Goal: Information Seeking & Learning: Compare options

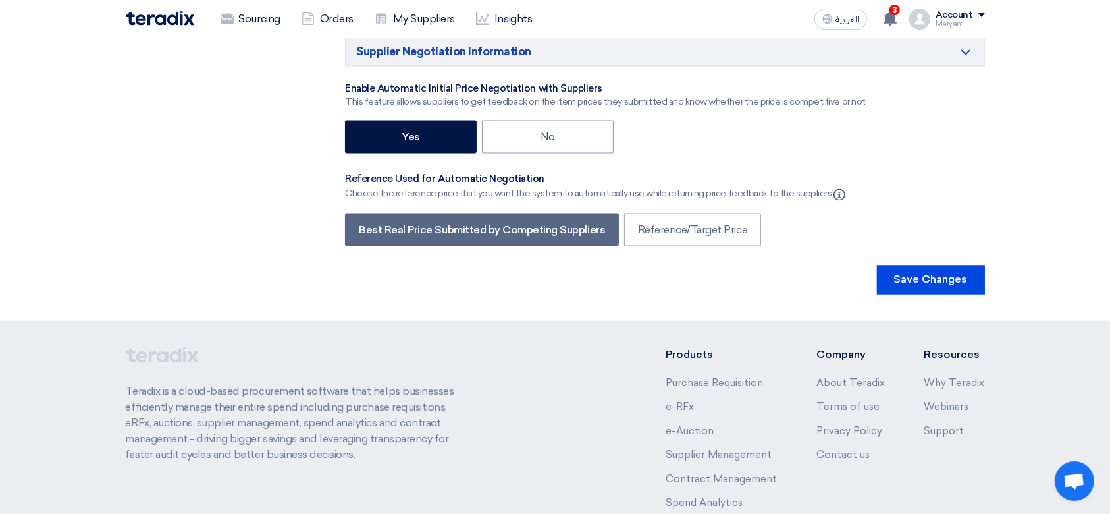
scroll to position [2296, 0]
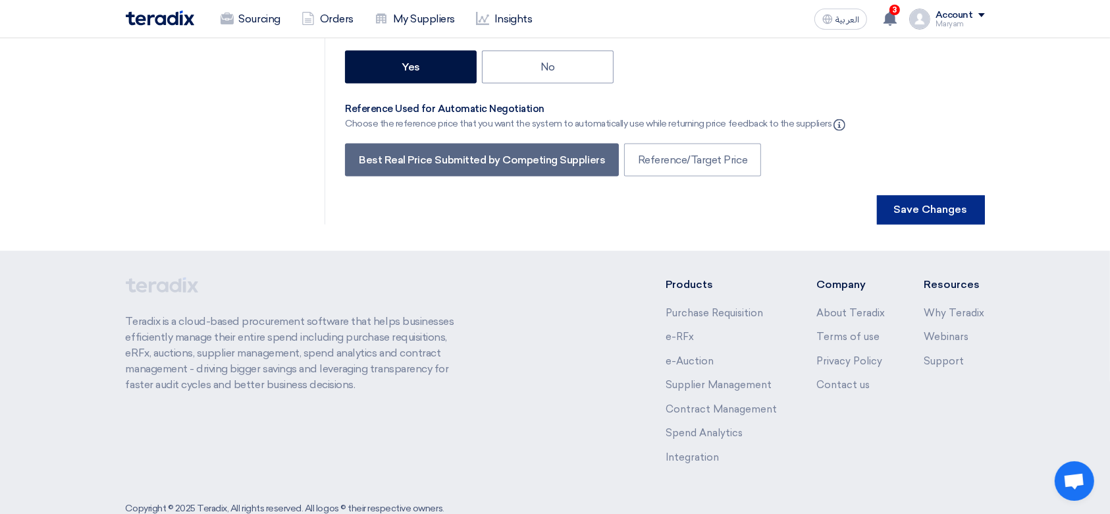
click at [970, 196] on button "Save Changes" at bounding box center [931, 210] width 108 height 29
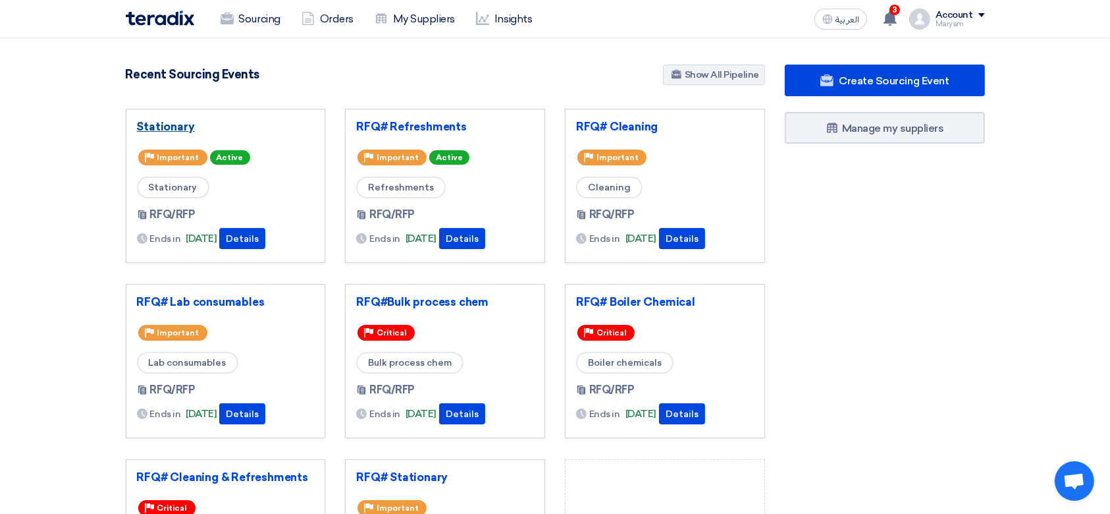
click at [157, 130] on link "Stationary" at bounding box center [226, 126] width 178 height 13
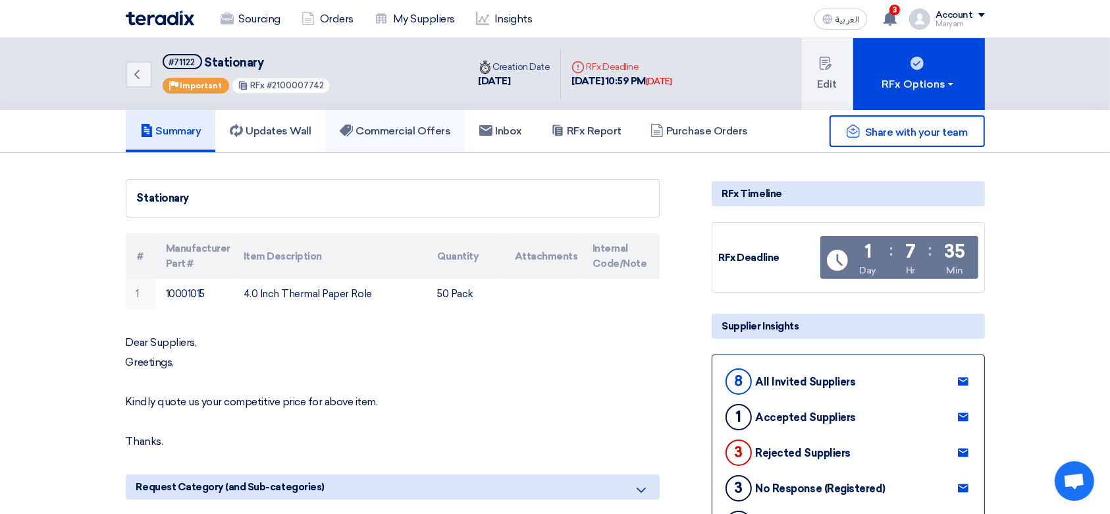
click at [380, 124] on h5 "Commercial Offers" at bounding box center [395, 130] width 111 height 13
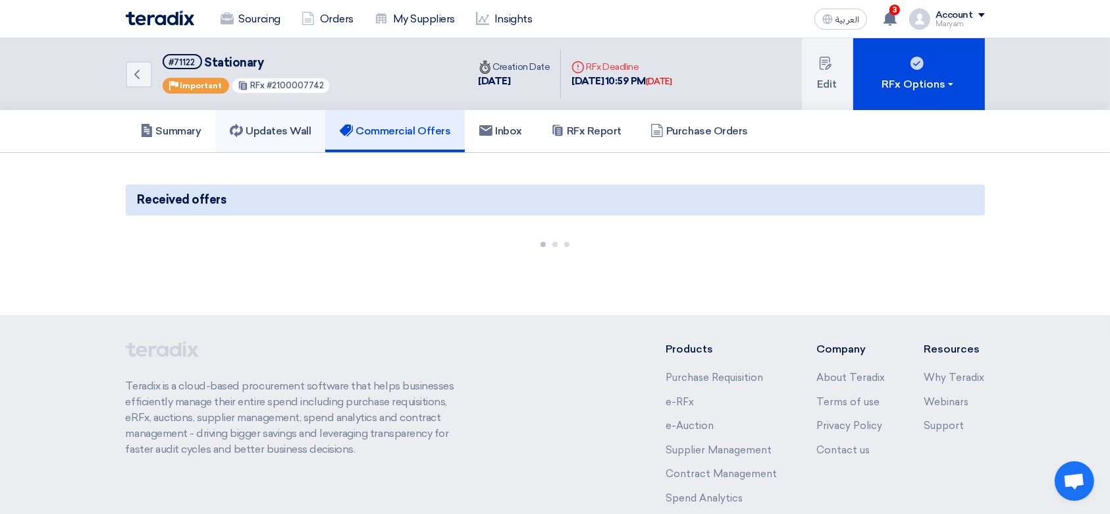
click at [279, 132] on h5 "Updates Wall" at bounding box center [270, 130] width 81 height 13
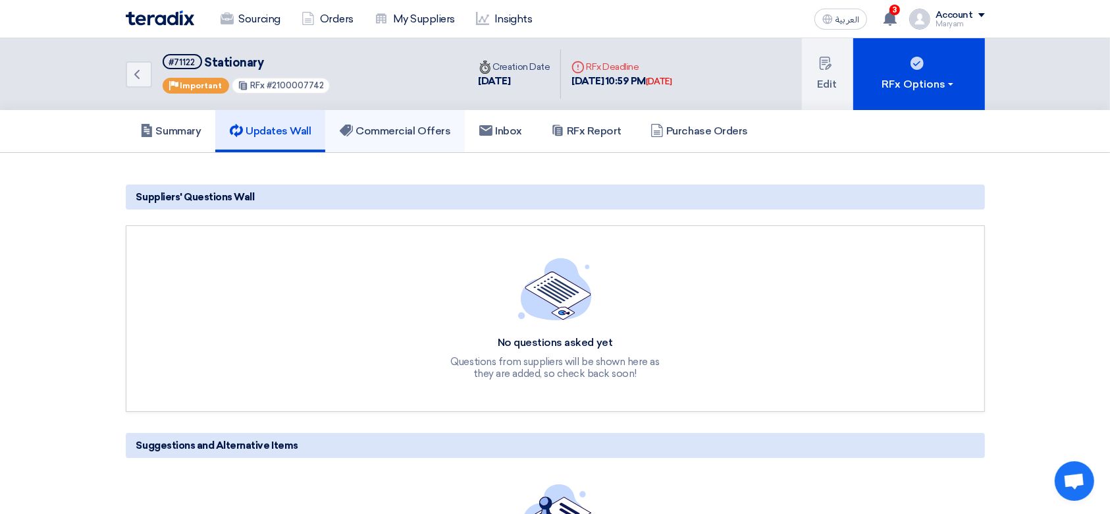
click at [422, 132] on h5 "Commercial Offers" at bounding box center [395, 130] width 111 height 13
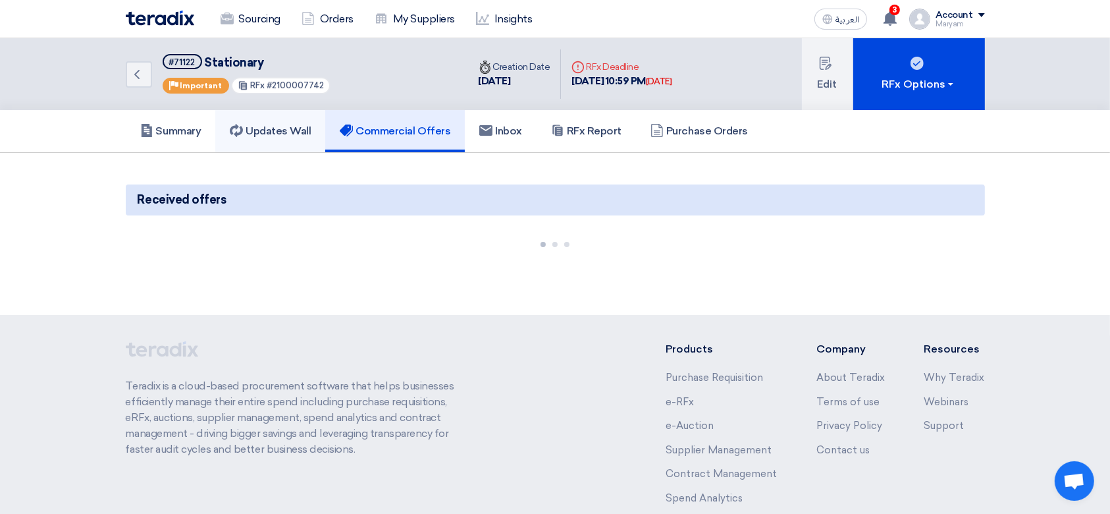
click at [279, 130] on h5 "Updates Wall" at bounding box center [270, 130] width 81 height 13
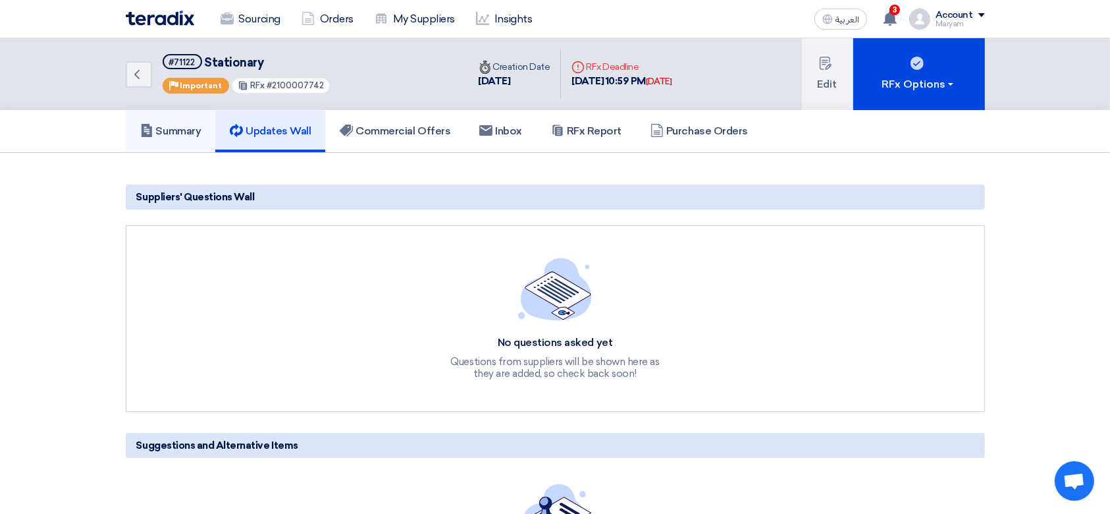
click at [189, 128] on h5 "Summary" at bounding box center [170, 130] width 61 height 13
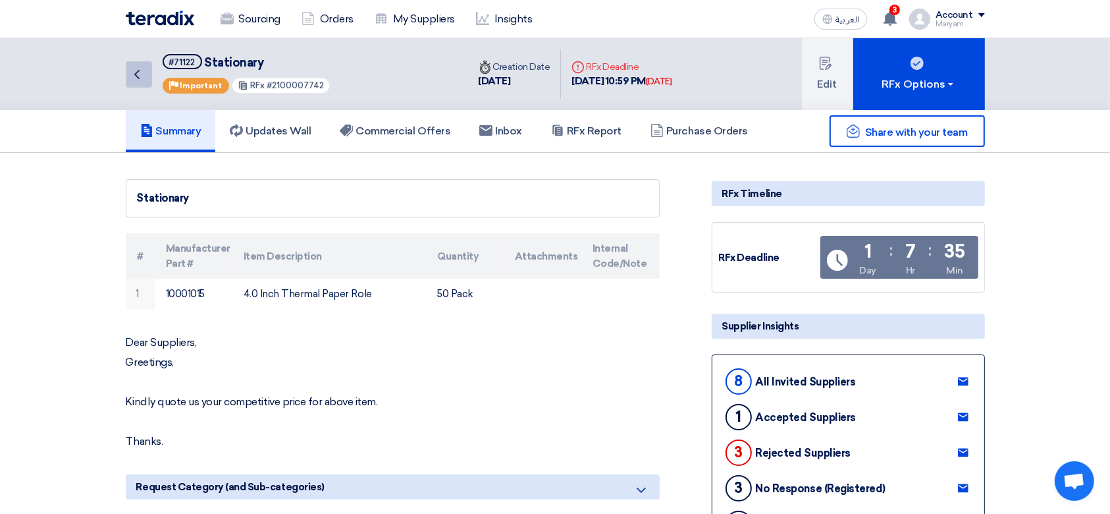
click at [142, 67] on icon "Back" at bounding box center [137, 75] width 16 height 16
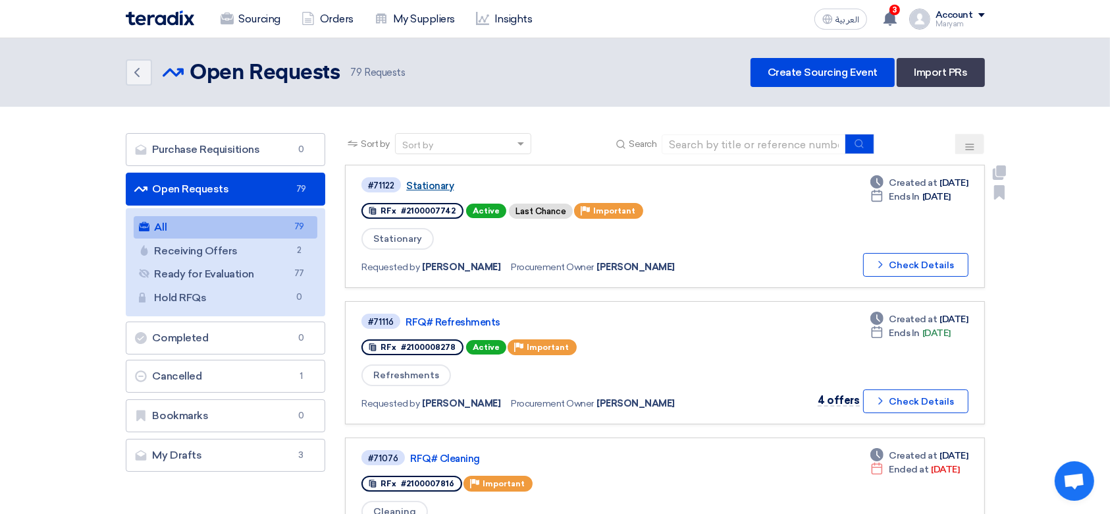
click at [420, 181] on link "Stationary" at bounding box center [570, 186] width 329 height 12
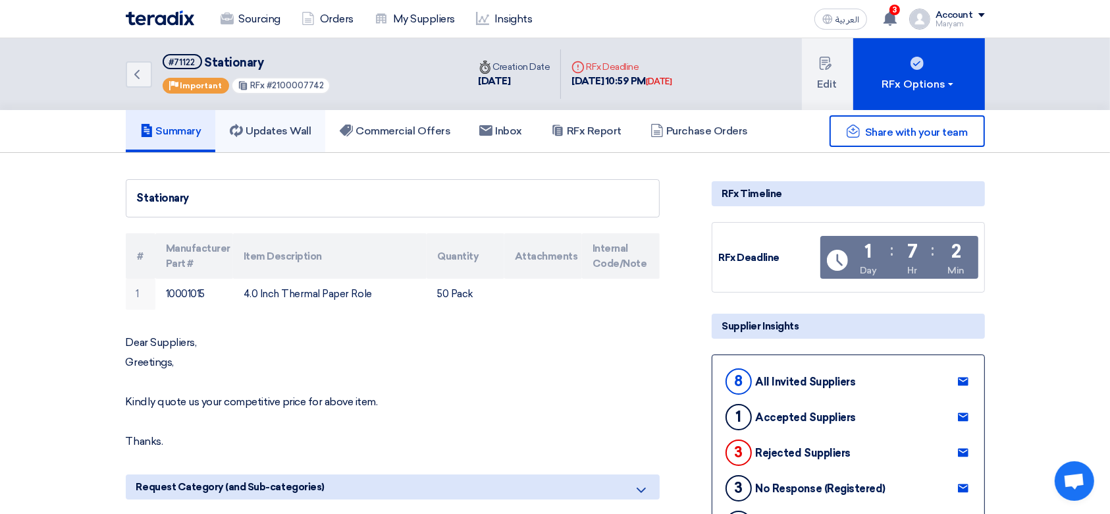
click at [269, 115] on link "Updates Wall" at bounding box center [270, 131] width 110 height 42
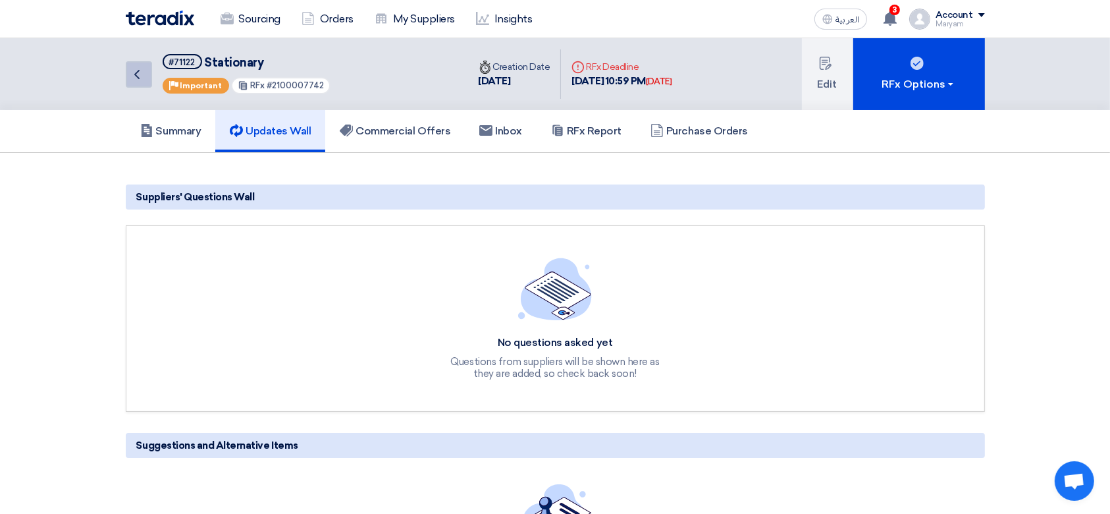
click at [133, 72] on icon "Back" at bounding box center [137, 75] width 16 height 16
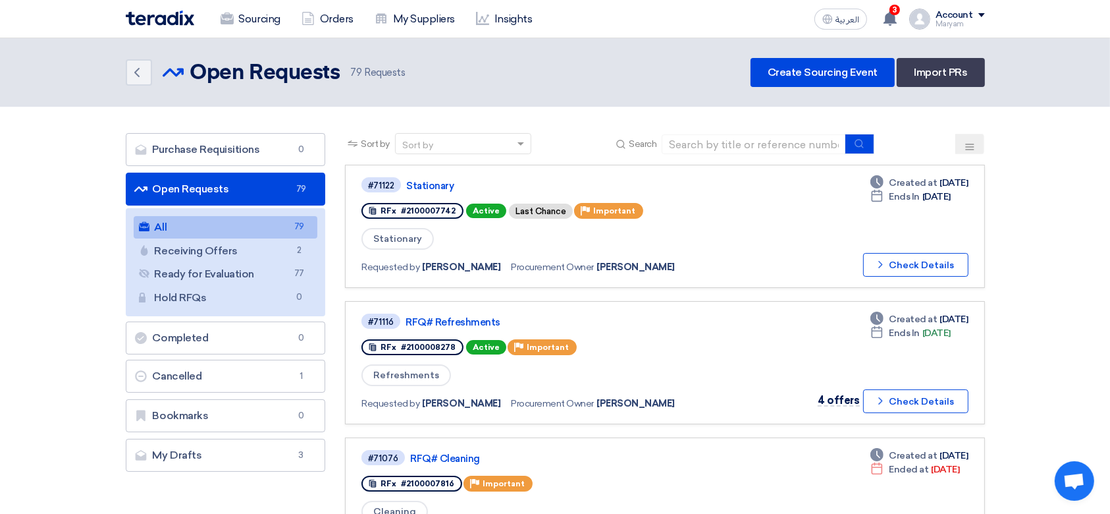
click at [941, 329] on div "Deadline Ends In [DATE]" at bounding box center [919, 333] width 97 height 14
click at [927, 335] on div "Deadline Ends In [DATE]" at bounding box center [911, 333] width 80 height 14
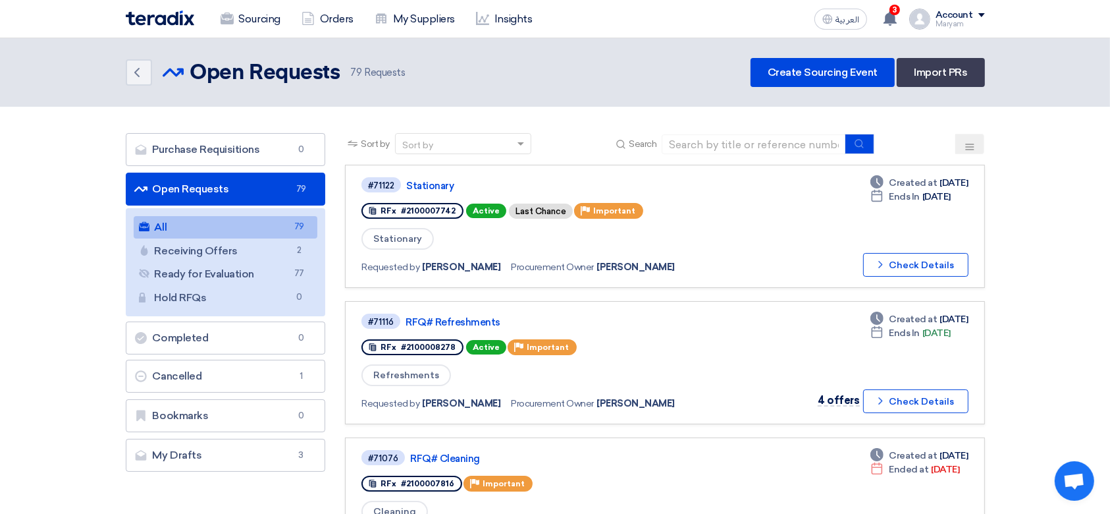
click at [474, 316] on link "RFQ# Refreshments" at bounding box center [570, 322] width 329 height 12
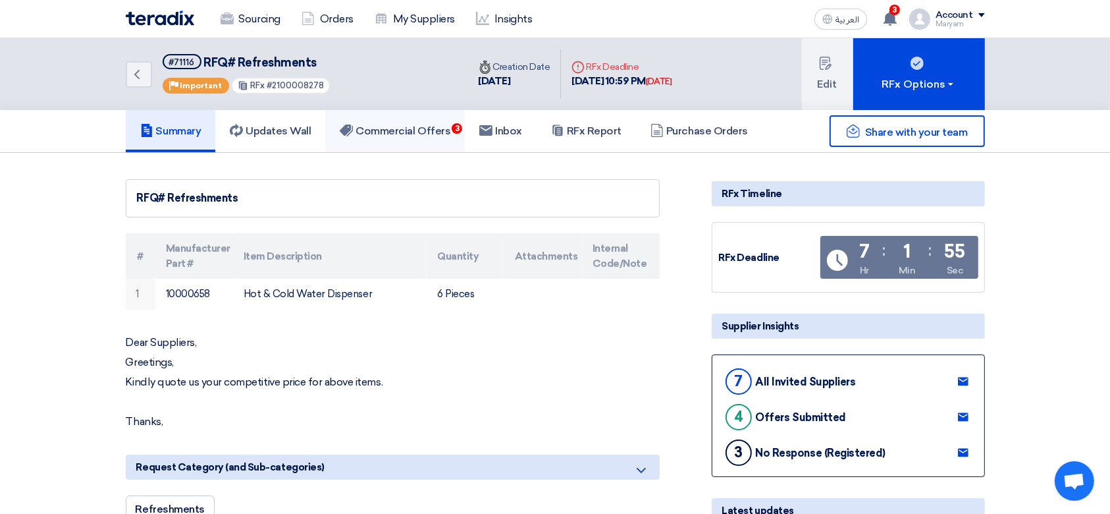
click at [411, 113] on link "Commercial Offers 3" at bounding box center [395, 131] width 140 height 42
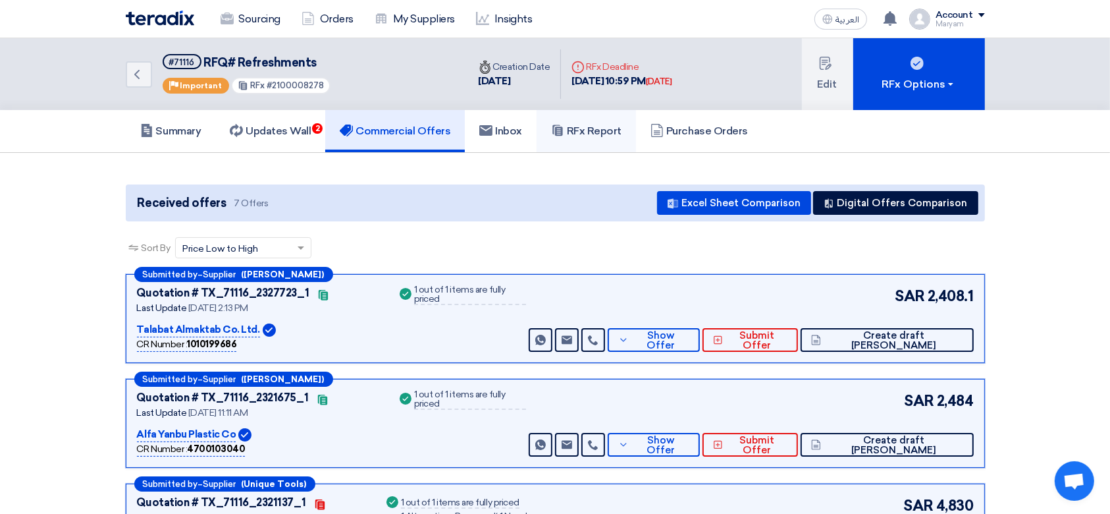
click at [601, 138] on link "RFx Report" at bounding box center [586, 131] width 99 height 42
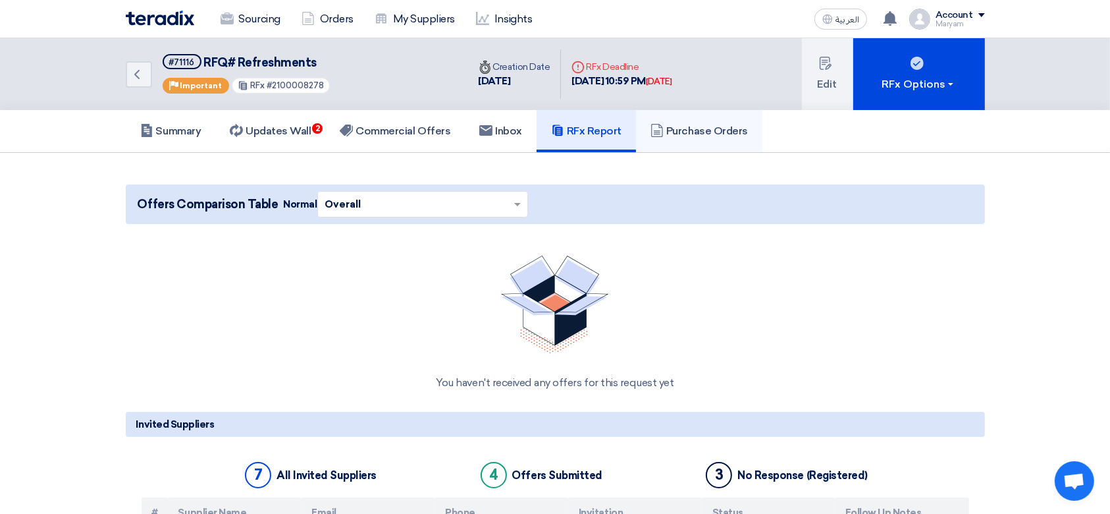
click at [676, 132] on h5 "Purchase Orders" at bounding box center [699, 130] width 97 height 13
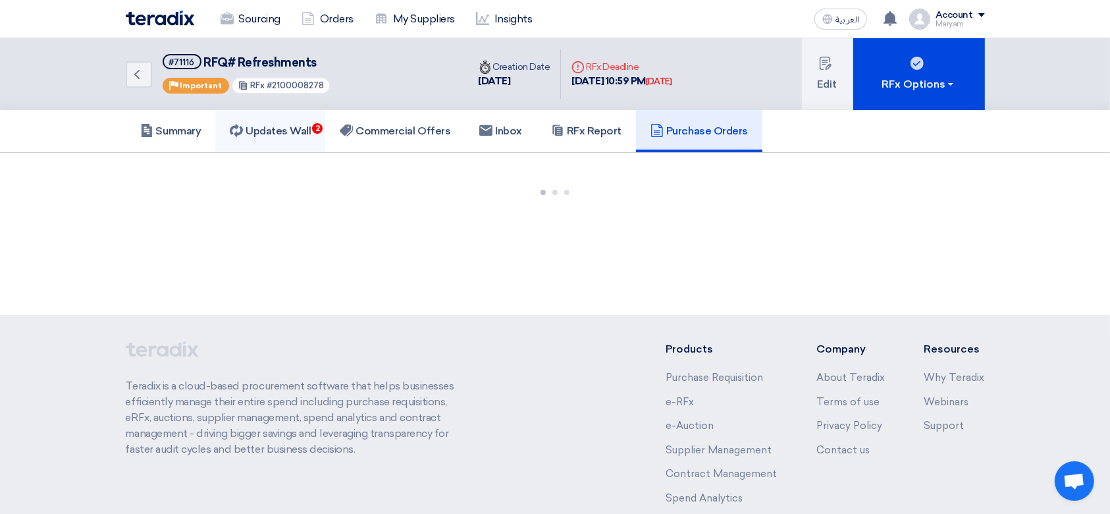
click at [301, 133] on h5 "Updates Wall 2" at bounding box center [270, 130] width 81 height 13
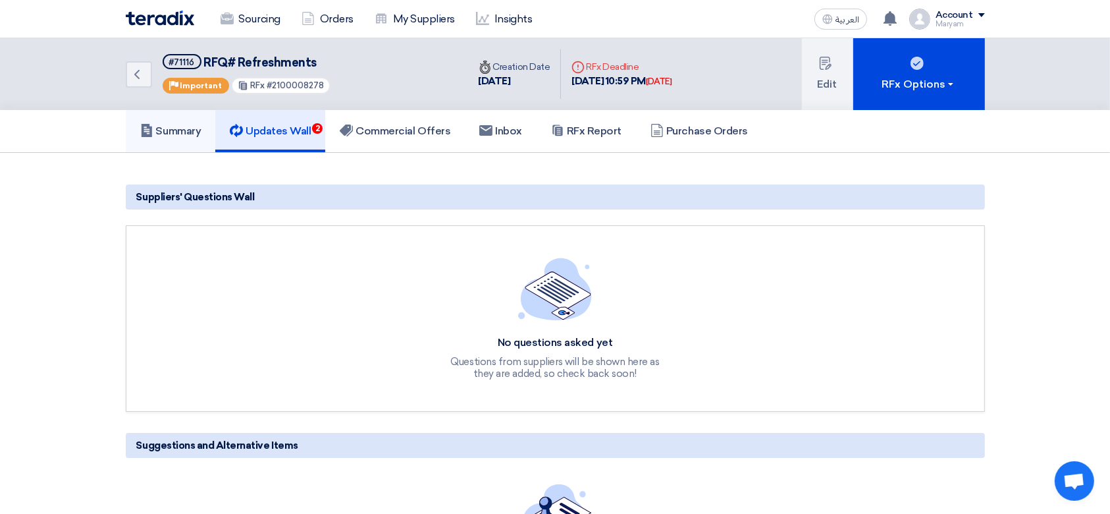
click at [186, 136] on h5 "Summary" at bounding box center [170, 130] width 61 height 13
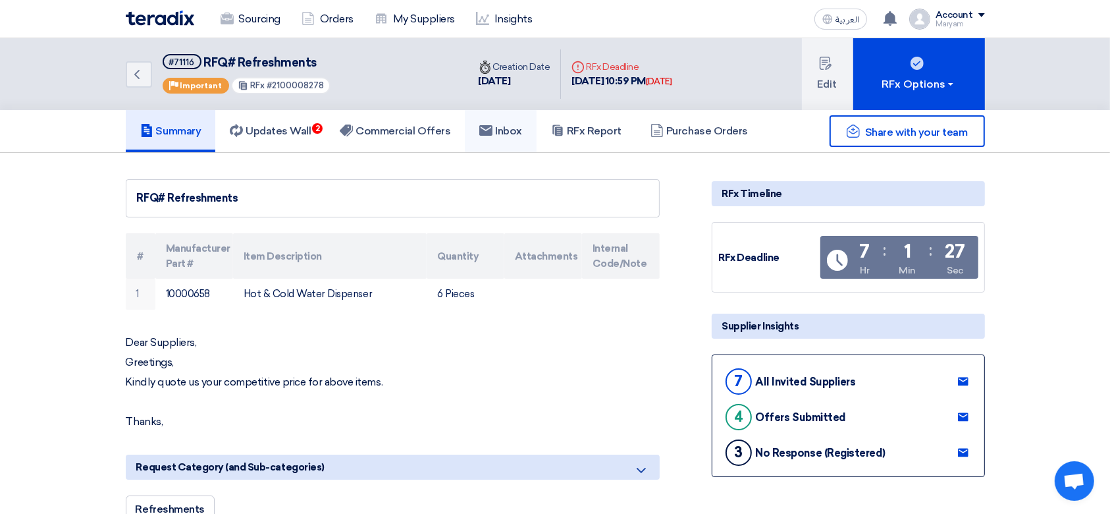
click at [497, 124] on h5 "Inbox" at bounding box center [500, 130] width 43 height 13
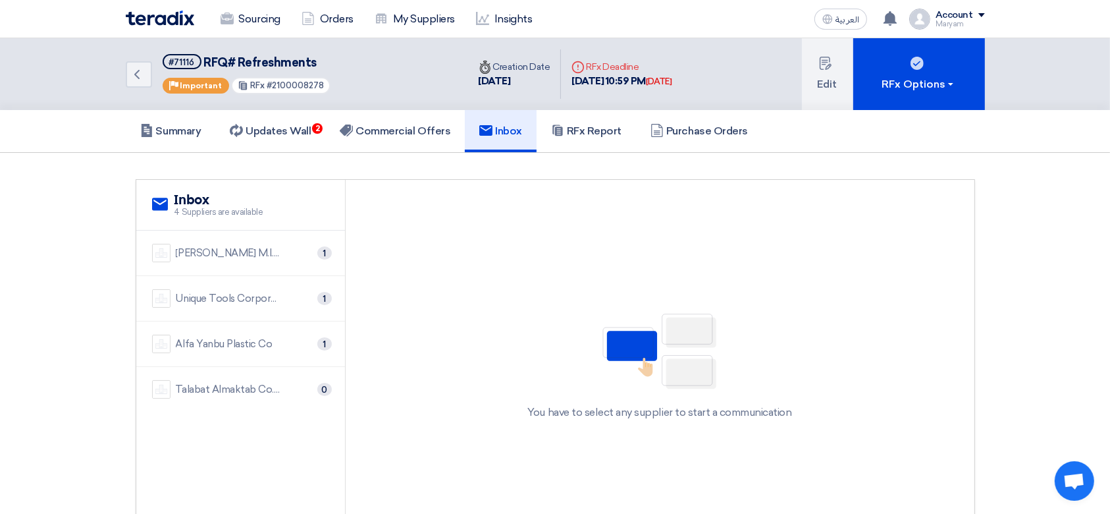
click at [227, 196] on h2 "Inbox" at bounding box center [219, 200] width 89 height 16
click at [200, 252] on div "[PERSON_NAME] M.I. [GEOGRAPHIC_DATA]" at bounding box center [228, 253] width 105 height 15
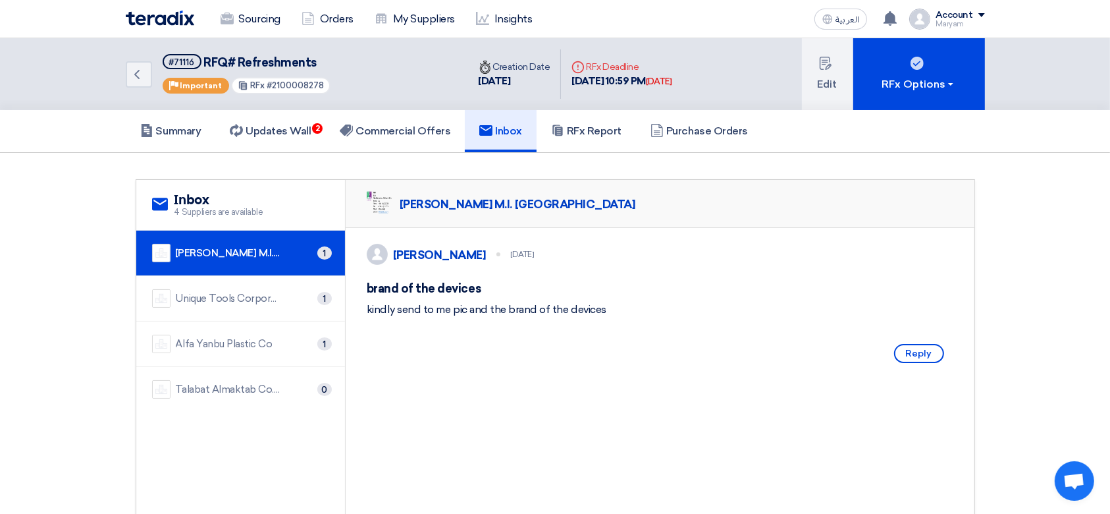
click at [373, 196] on img at bounding box center [380, 203] width 26 height 26
click at [408, 292] on h5 "brand of the devices" at bounding box center [660, 289] width 587 height 16
drag, startPoint x: 408, startPoint y: 292, endPoint x: 398, endPoint y: 327, distance: 36.3
click at [398, 327] on div "[PERSON_NAME] [DATE] brand of the devices kindly send to me pic and the brand o…" at bounding box center [660, 306] width 629 height 156
click at [424, 337] on div "[PERSON_NAME] [DATE] brand of the devices kindly send to me pic and the brand o…" at bounding box center [660, 306] width 629 height 156
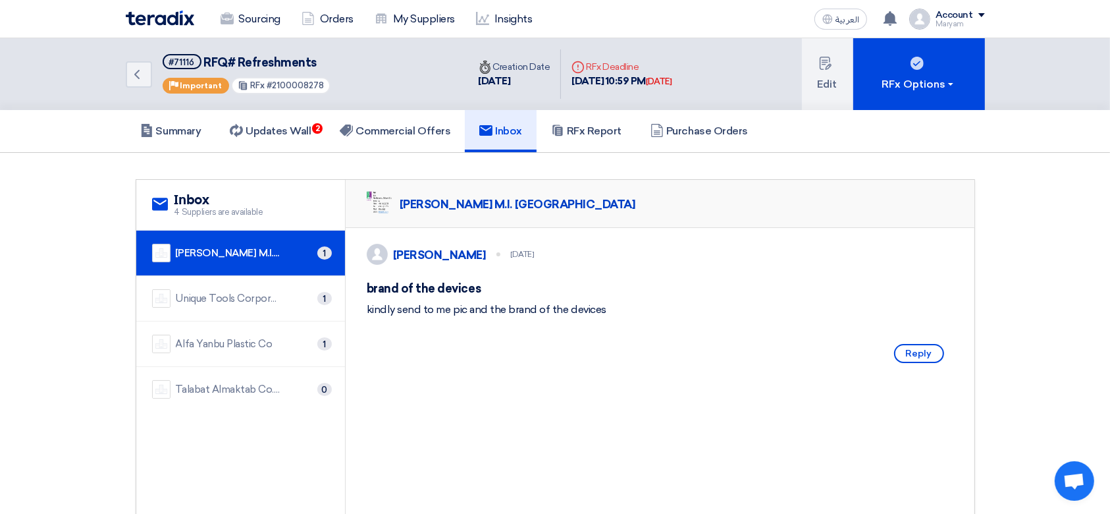
click at [375, 200] on img at bounding box center [380, 203] width 26 height 26
click at [246, 294] on div "Unique Tools Corporation" at bounding box center [228, 298] width 105 height 15
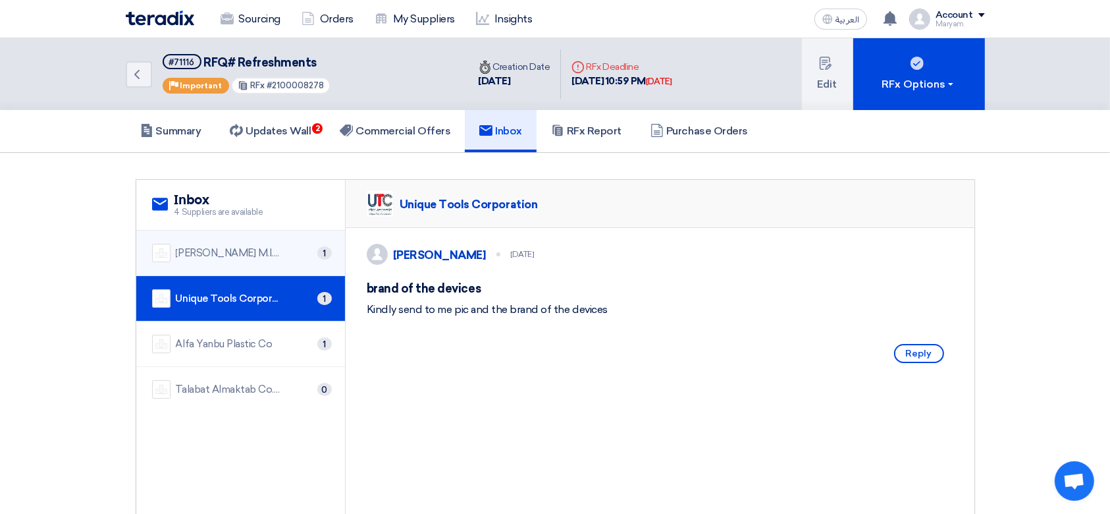
click at [269, 246] on div "[PERSON_NAME] M.I. [GEOGRAPHIC_DATA]" at bounding box center [228, 253] width 105 height 15
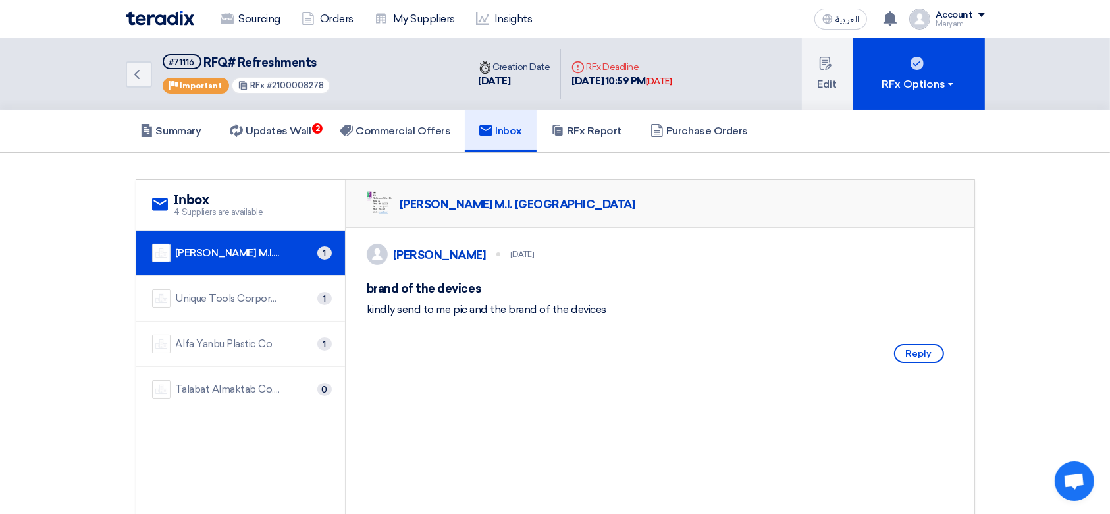
click at [167, 254] on img at bounding box center [161, 253] width 18 height 18
click at [155, 256] on img at bounding box center [161, 253] width 18 height 18
click at [175, 205] on span "4 Suppliers are available" at bounding box center [219, 211] width 89 height 13
click at [375, 200] on img at bounding box center [380, 203] width 26 height 26
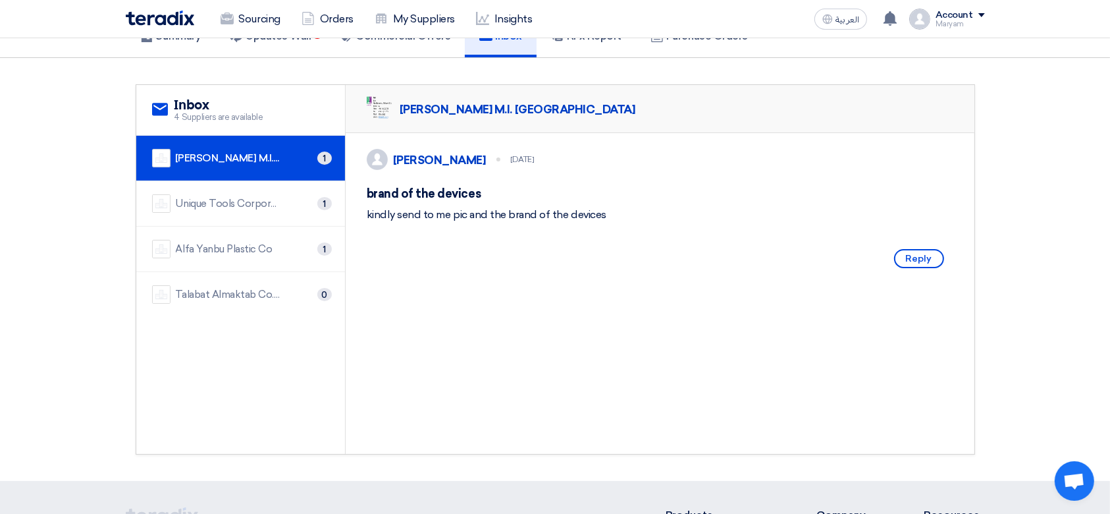
scroll to position [175, 0]
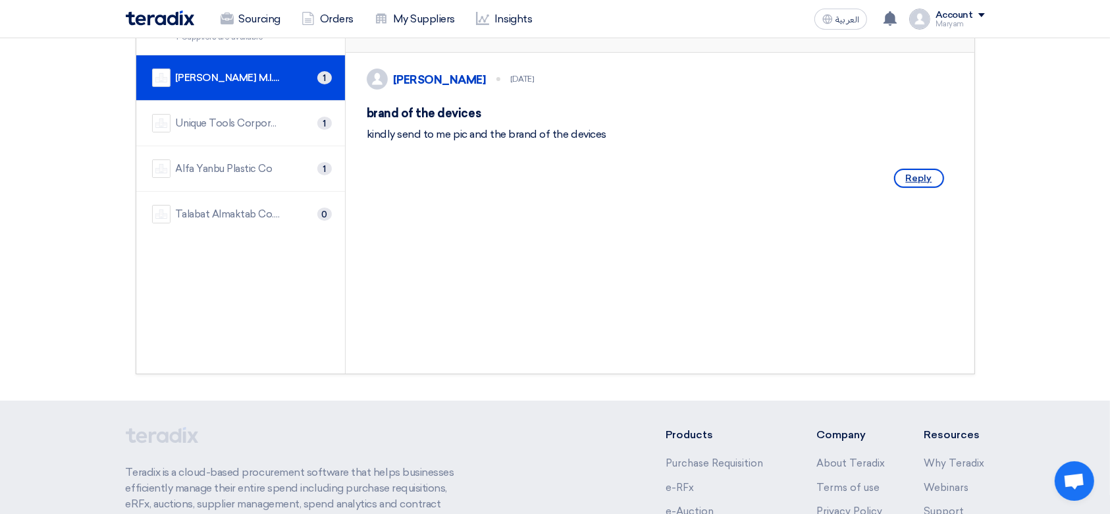
click at [915, 188] on span "Reply" at bounding box center [919, 178] width 50 height 19
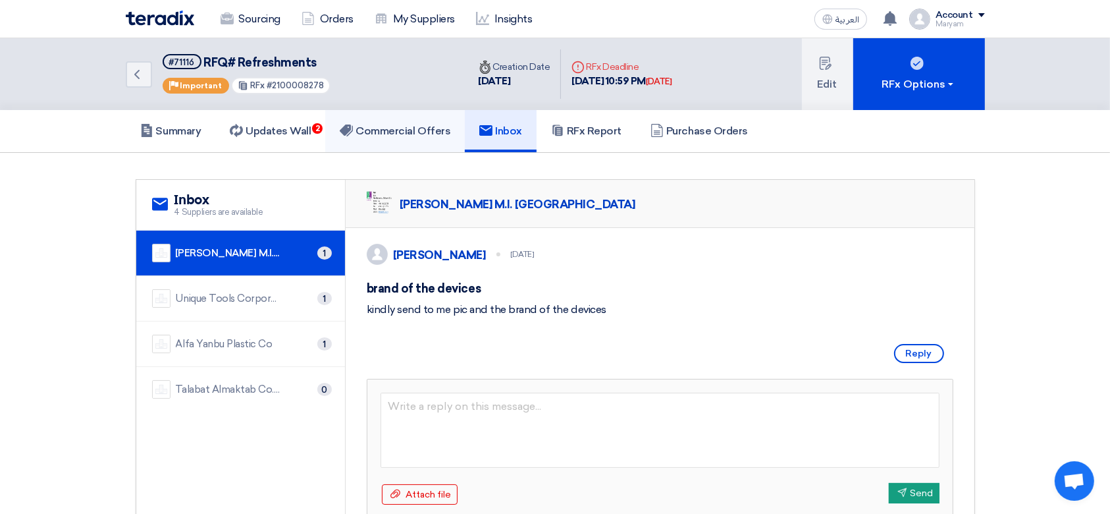
click at [379, 139] on link "Commercial Offers" at bounding box center [395, 131] width 140 height 42
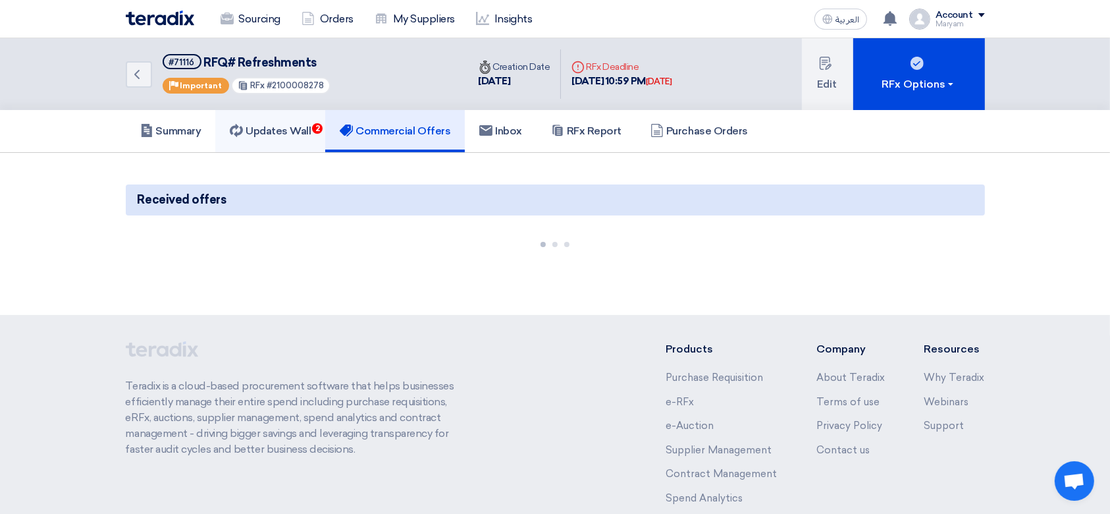
click at [290, 131] on h5 "Updates Wall 2" at bounding box center [270, 130] width 81 height 13
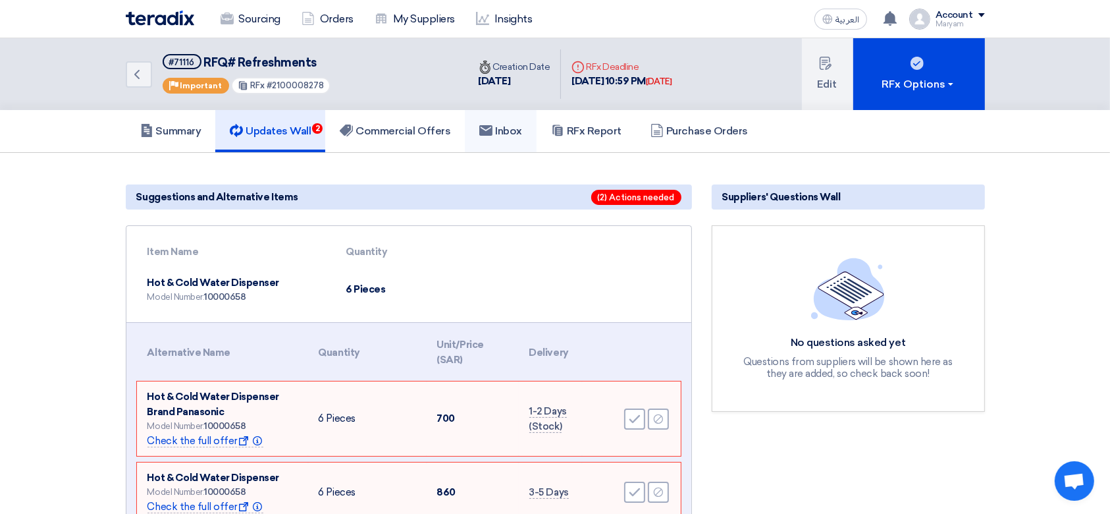
click at [516, 126] on h5 "Inbox" at bounding box center [500, 130] width 43 height 13
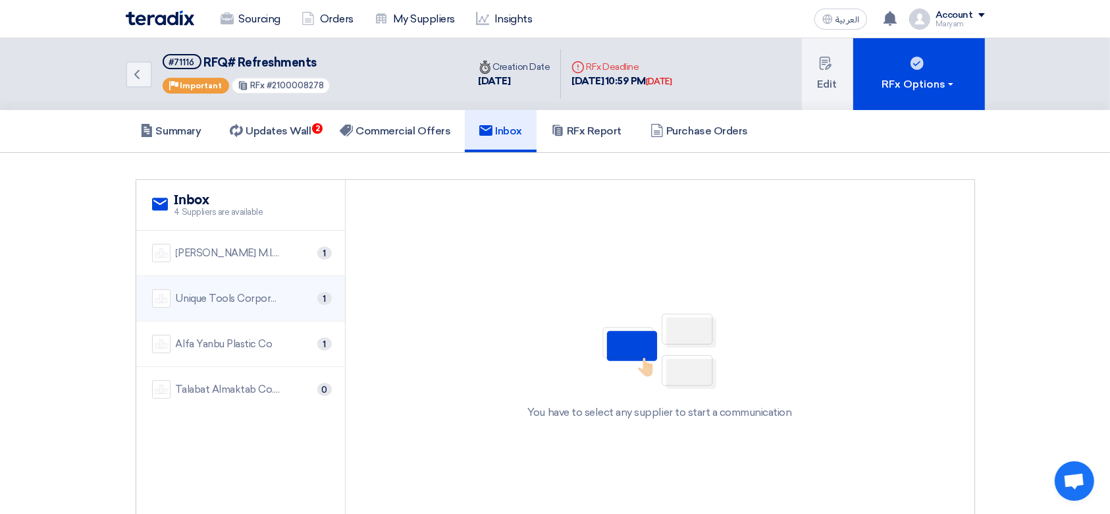
click at [176, 298] on div "Unique Tools Corporation" at bounding box center [228, 298] width 105 height 15
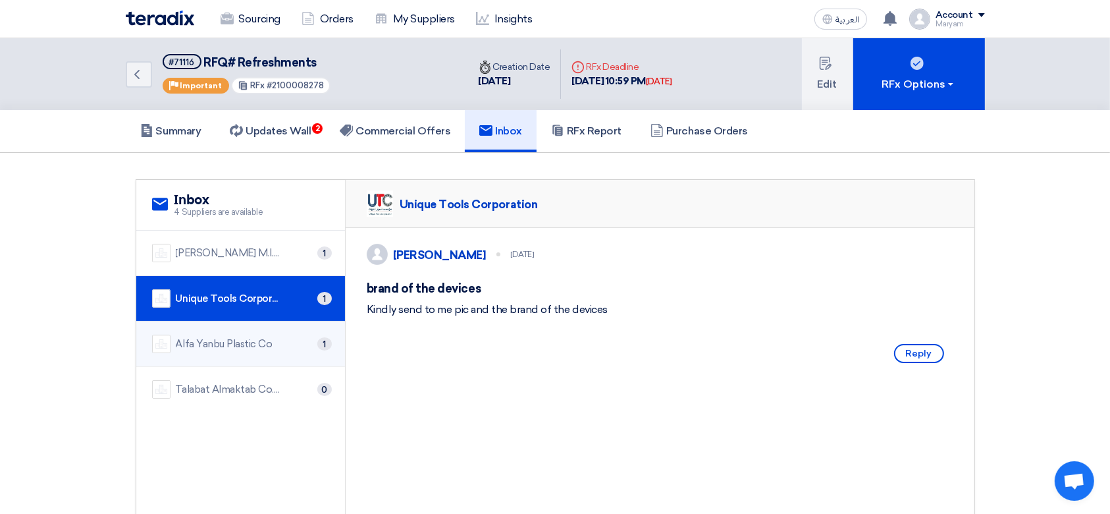
click at [180, 348] on div "Alfa Yanbu Plastic Co" at bounding box center [224, 344] width 97 height 15
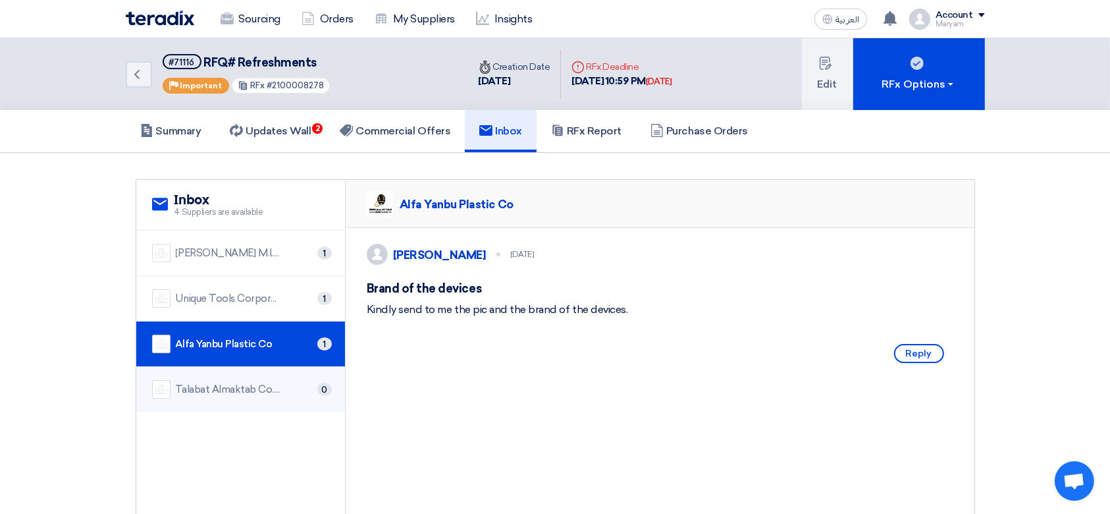
click at [195, 388] on div "Talabat Almaktab Co. Ltd." at bounding box center [228, 389] width 105 height 15
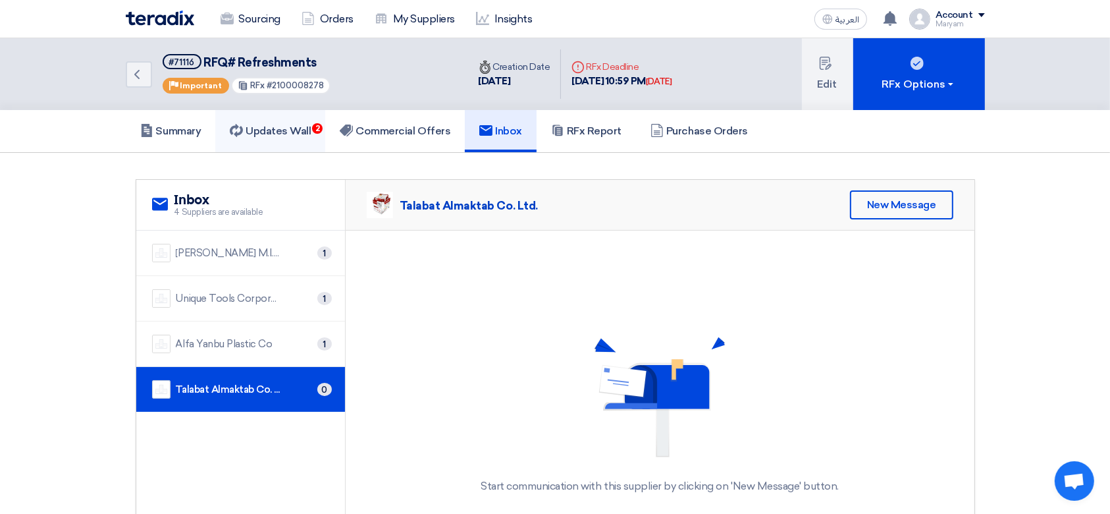
click at [253, 150] on link "Updates Wall 2" at bounding box center [270, 131] width 110 height 42
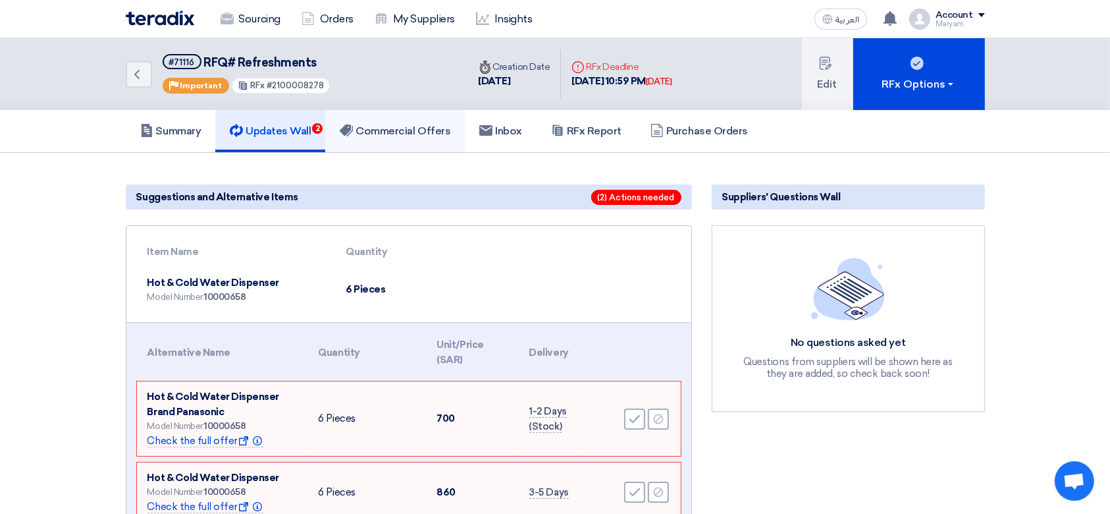
click at [381, 126] on h5 "Commercial Offers" at bounding box center [395, 130] width 111 height 13
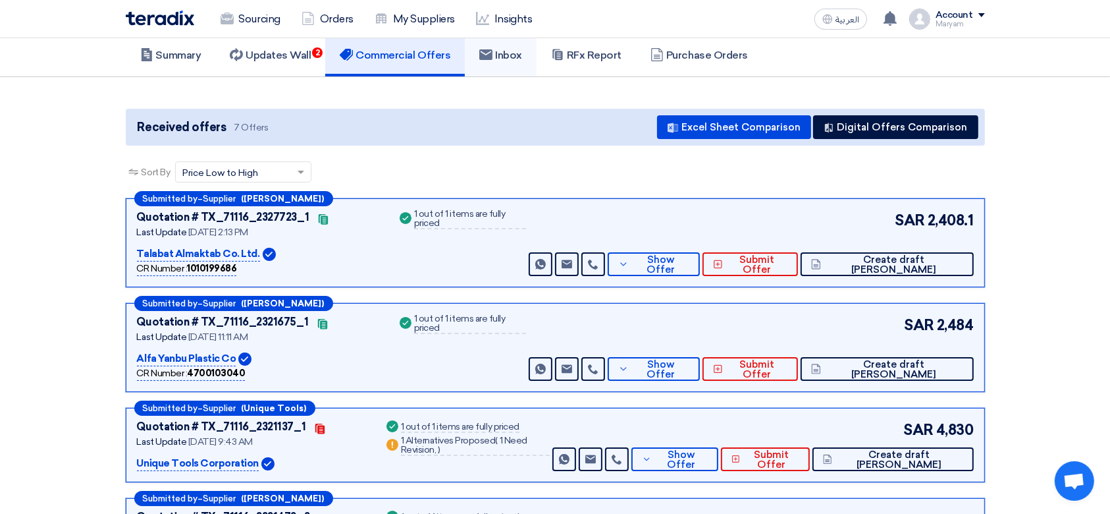
scroll to position [175, 0]
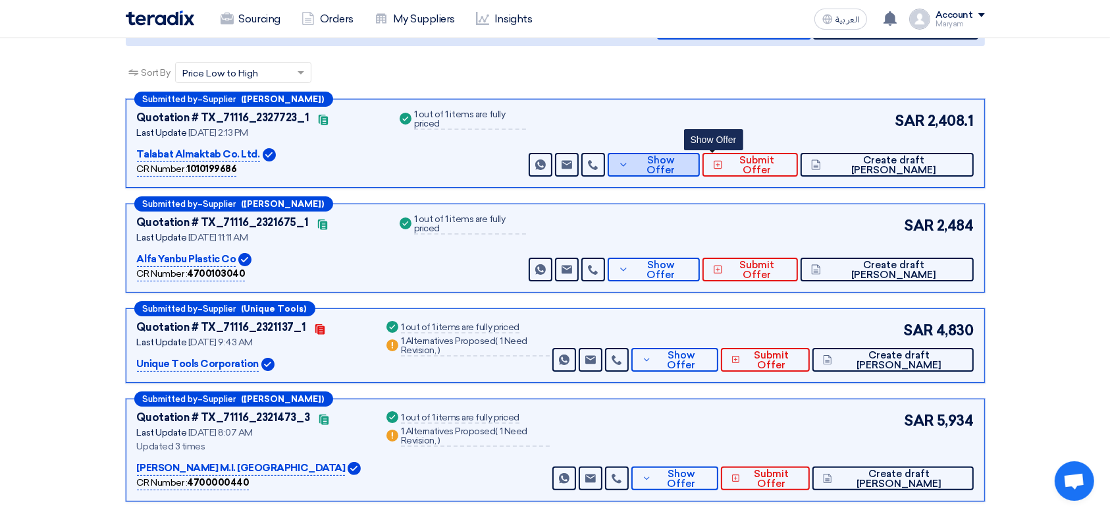
click at [700, 170] on button "Show Offer" at bounding box center [654, 165] width 92 height 24
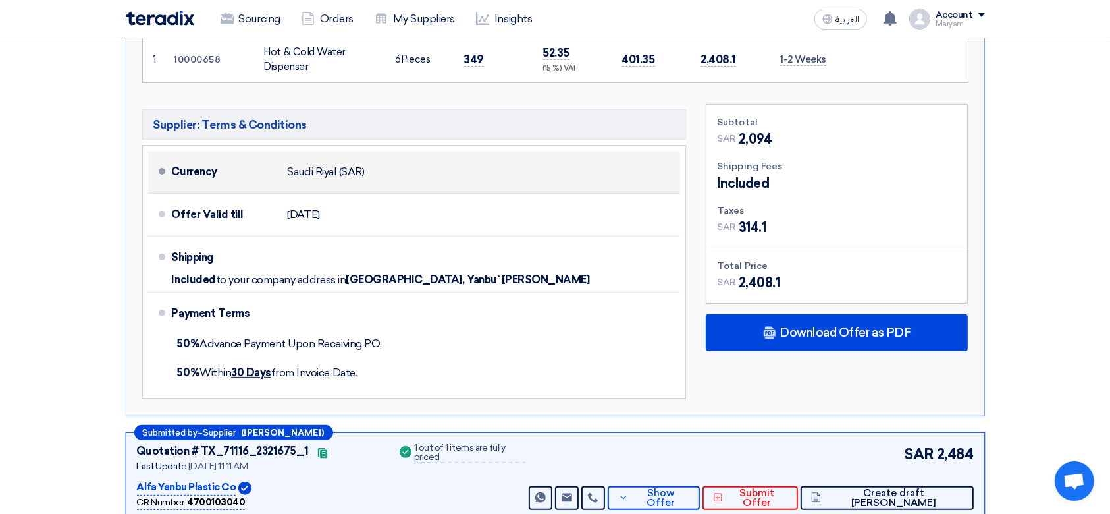
scroll to position [439, 0]
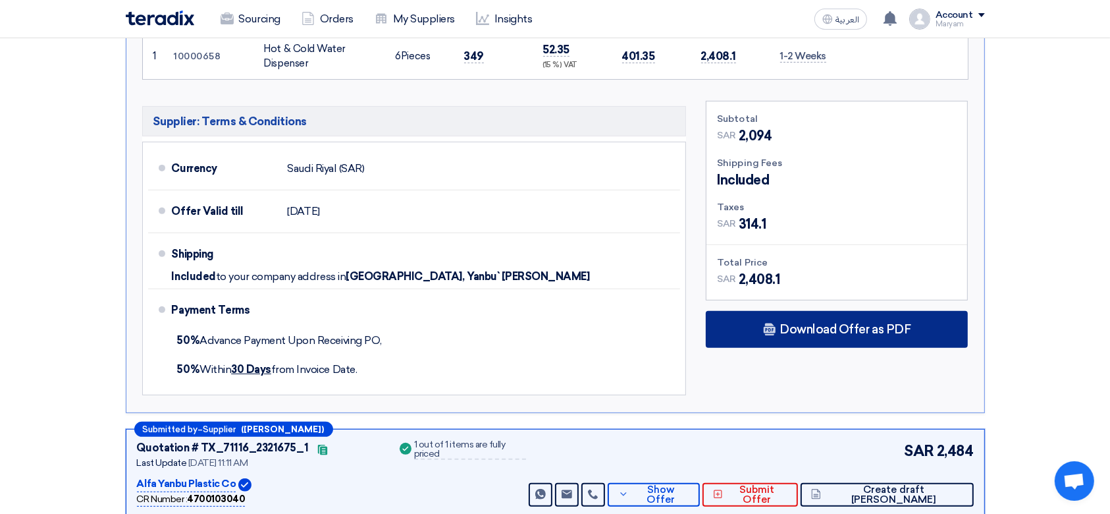
click at [763, 320] on div "Download Offer as PDF" at bounding box center [837, 329] width 262 height 37
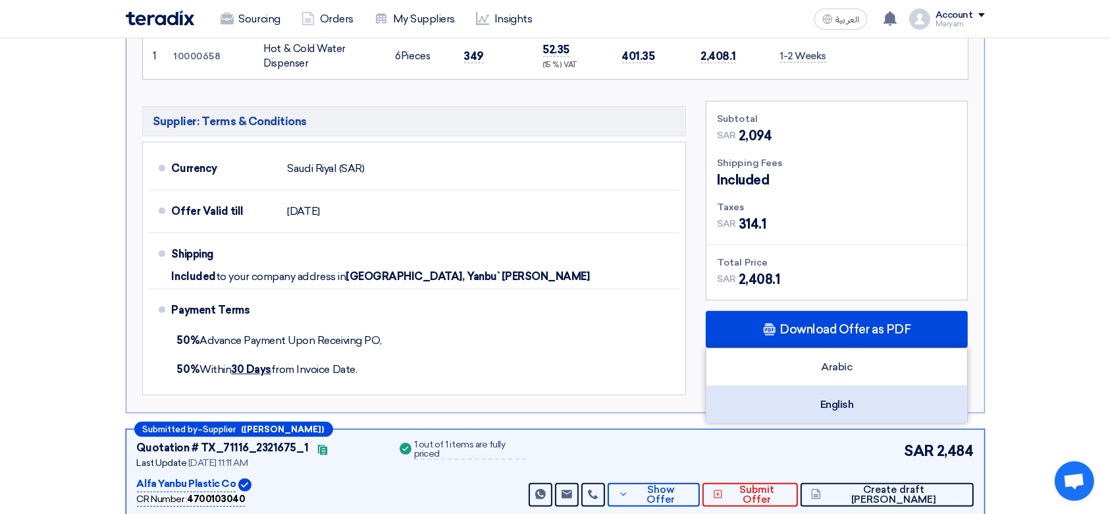
click at [805, 398] on div "English" at bounding box center [837, 404] width 261 height 37
